Goal: Task Accomplishment & Management: Manage account settings

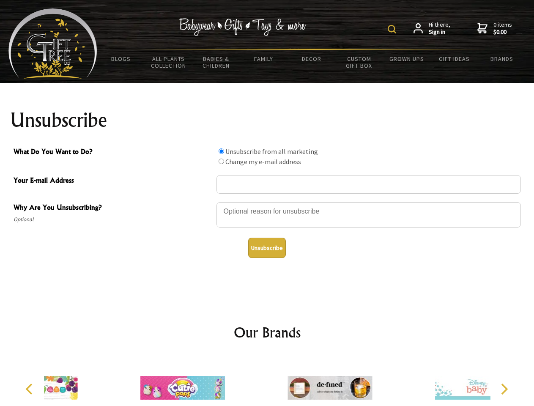
click at [393, 29] on img at bounding box center [392, 29] width 8 height 8
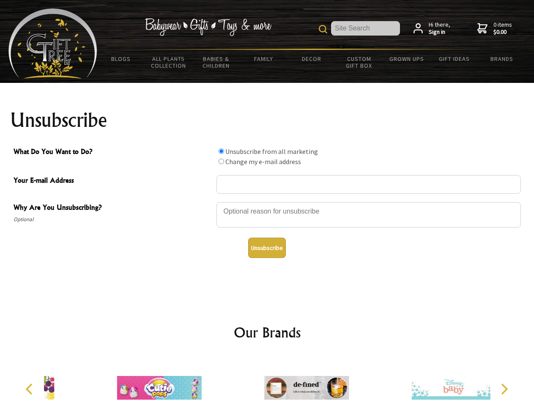
click at [267, 202] on div at bounding box center [368, 216] width 304 height 30
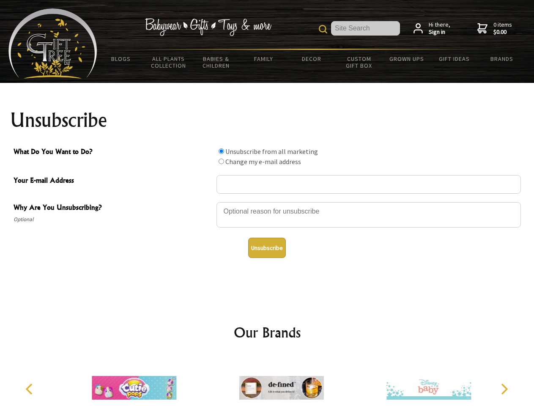
click at [221, 151] on input "What Do You Want to Do?" at bounding box center [220, 150] width 5 height 5
click at [221, 161] on input "What Do You Want to Do?" at bounding box center [220, 160] width 5 height 5
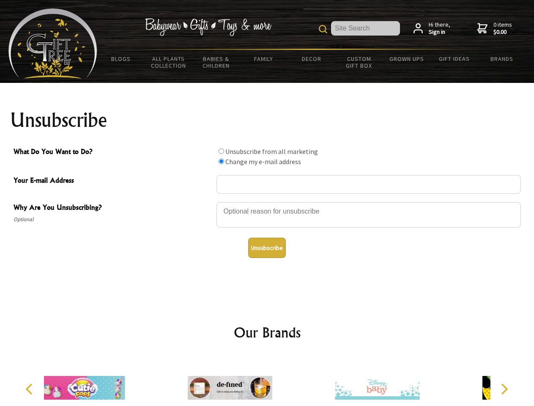
radio input "true"
click at [267, 248] on button "Unsubscribe" at bounding box center [267, 248] width 38 height 20
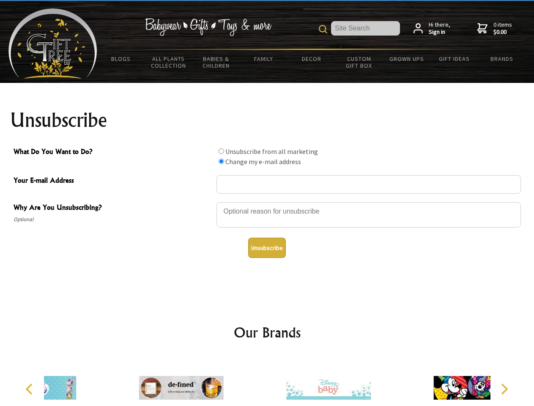
click at [267, 381] on div at bounding box center [328, 389] width 147 height 66
click at [30, 389] on icon "Previous" at bounding box center [30, 388] width 11 height 11
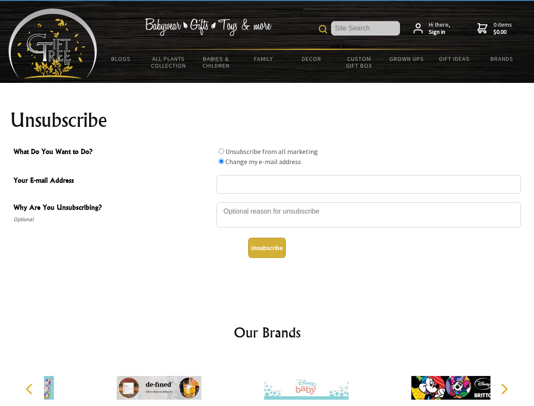
click at [504, 389] on icon "Next" at bounding box center [503, 388] width 11 height 11
